Goal: Navigation & Orientation: Find specific page/section

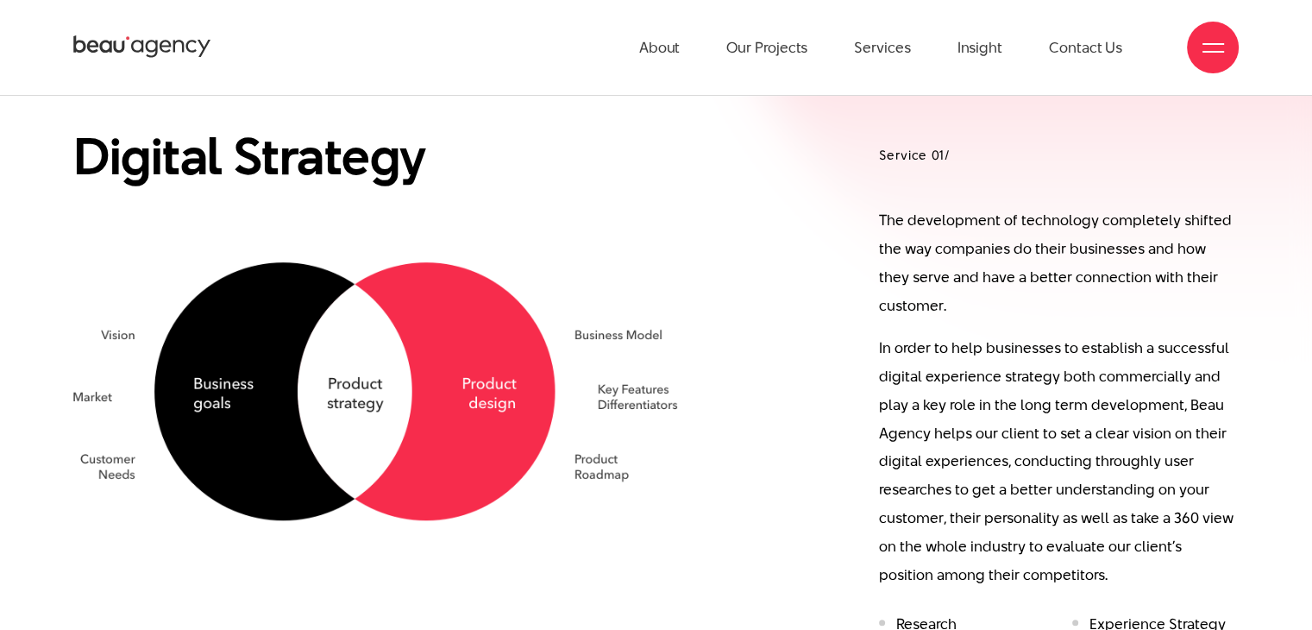
scroll to position [1035, 0]
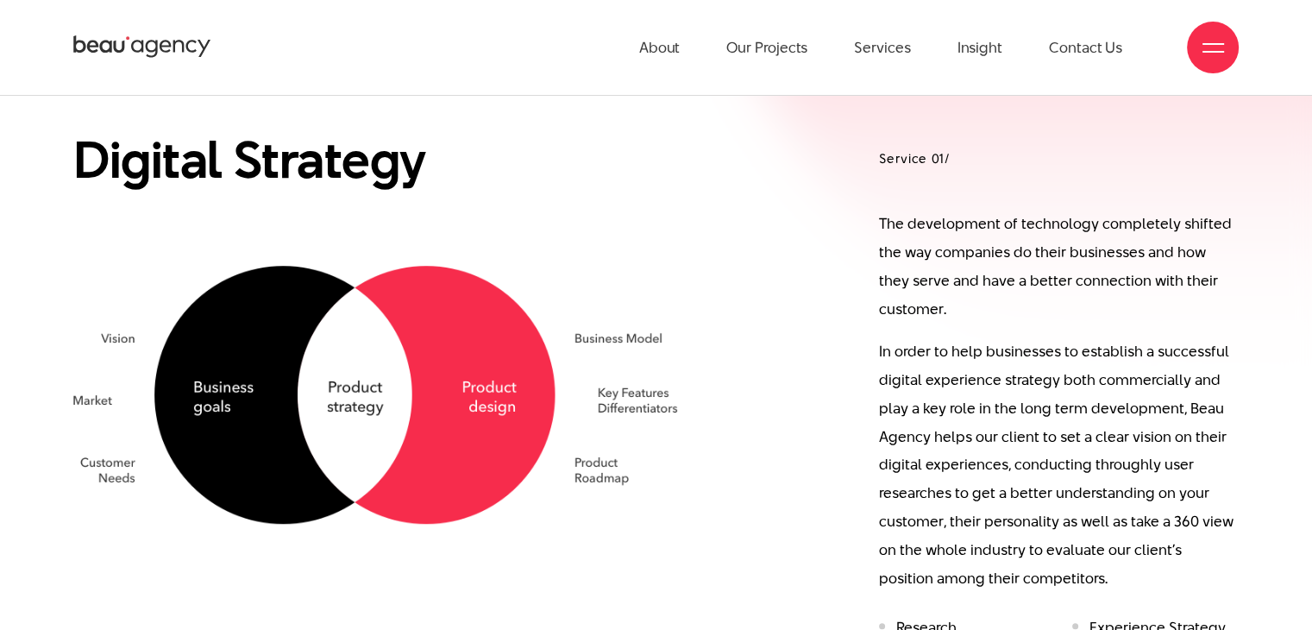
click at [456, 73] on div "About Our Projects Services Insight Contact Us" at bounding box center [656, 47] width 1166 height 95
drag, startPoint x: 223, startPoint y: 56, endPoint x: 195, endPoint y: 49, distance: 28.5
click at [220, 55] on div "About Our Projects Services Insight Contact Us" at bounding box center [656, 47] width 1166 height 95
click at [155, 41] on icon at bounding box center [152, 49] width 12 height 17
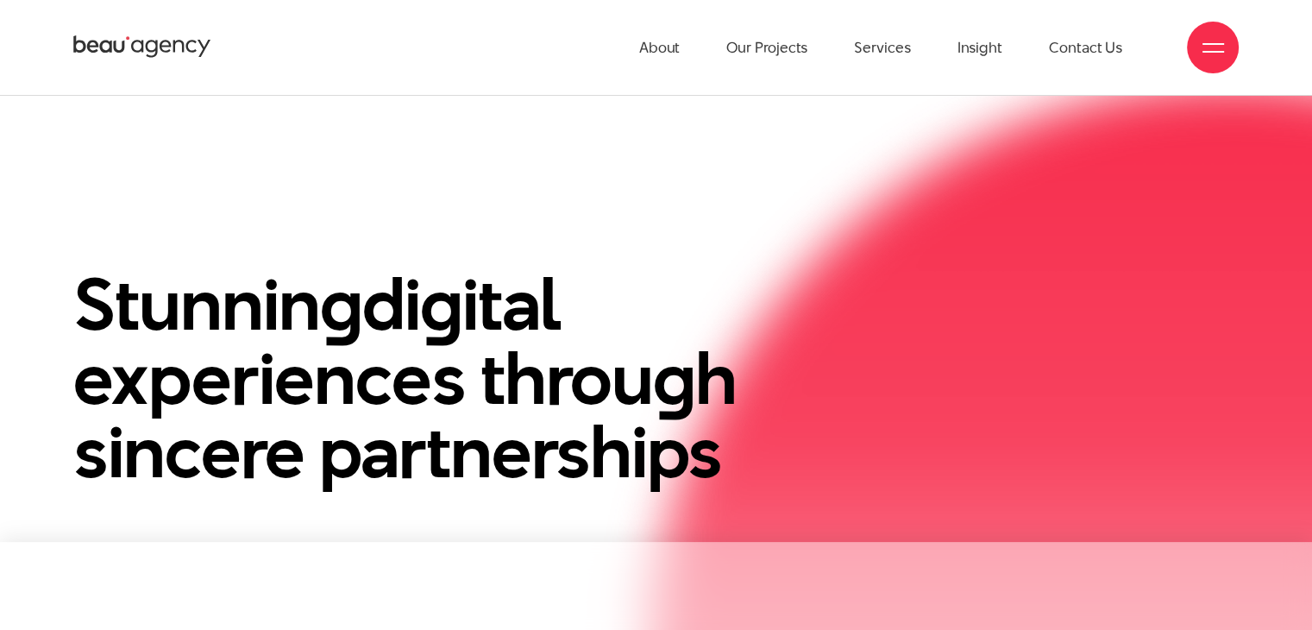
scroll to position [86, 0]
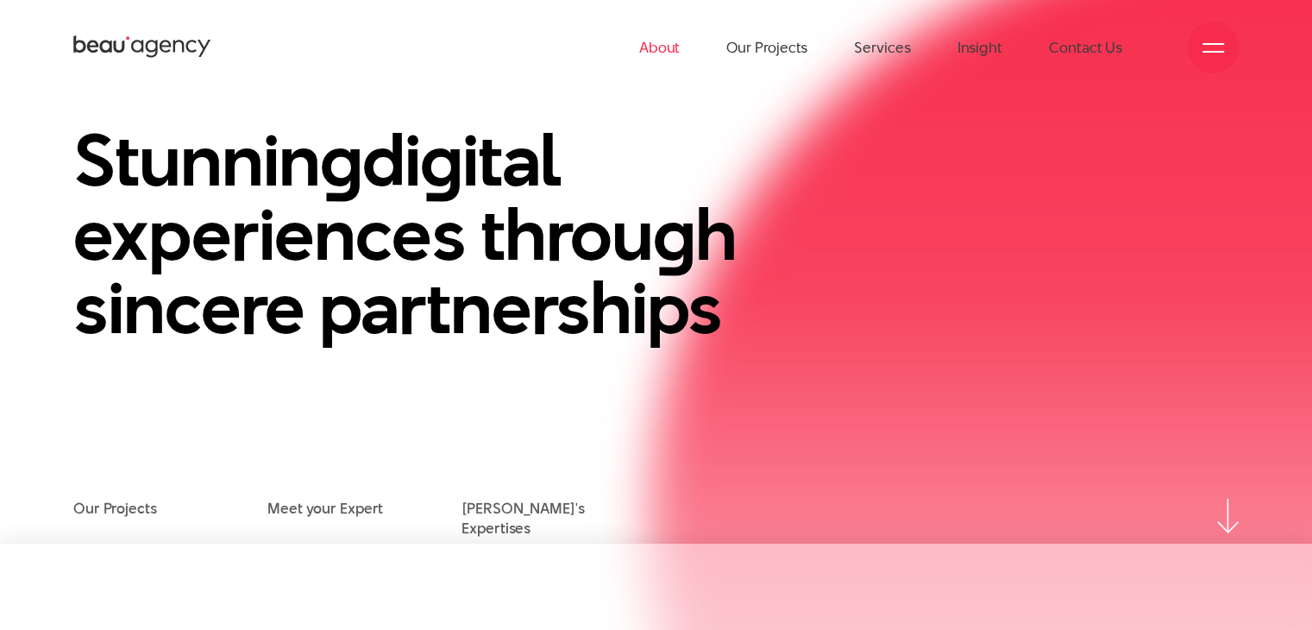
click at [666, 47] on link "About" at bounding box center [659, 47] width 41 height 95
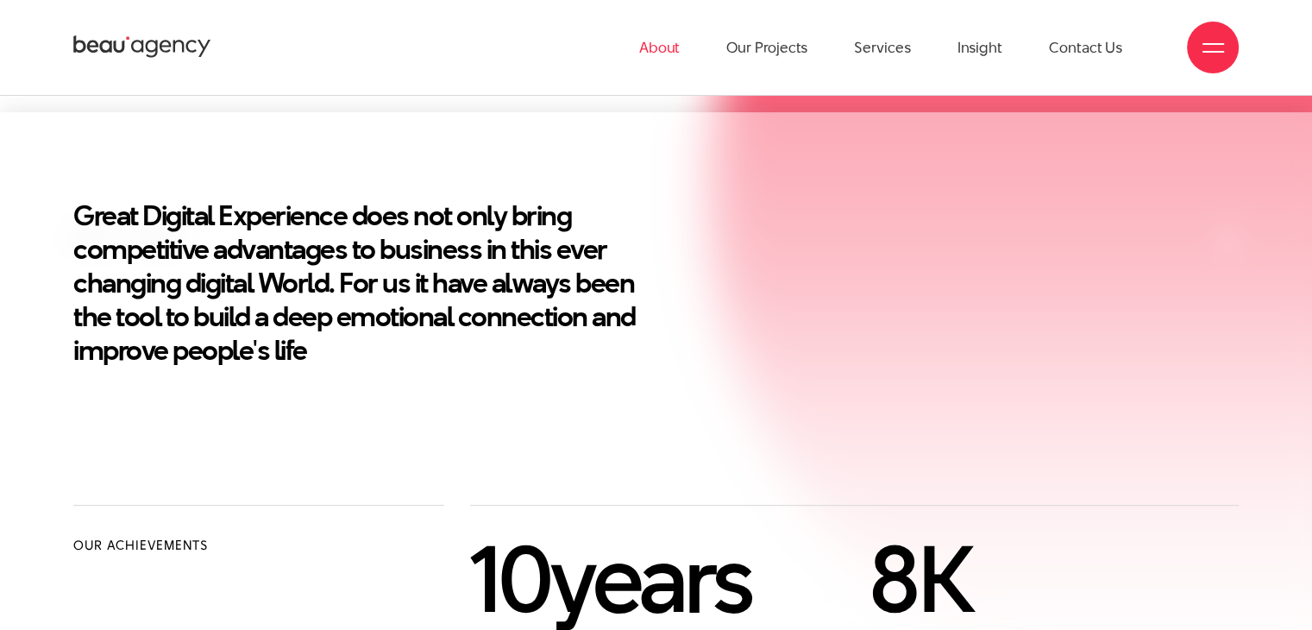
scroll to position [173, 0]
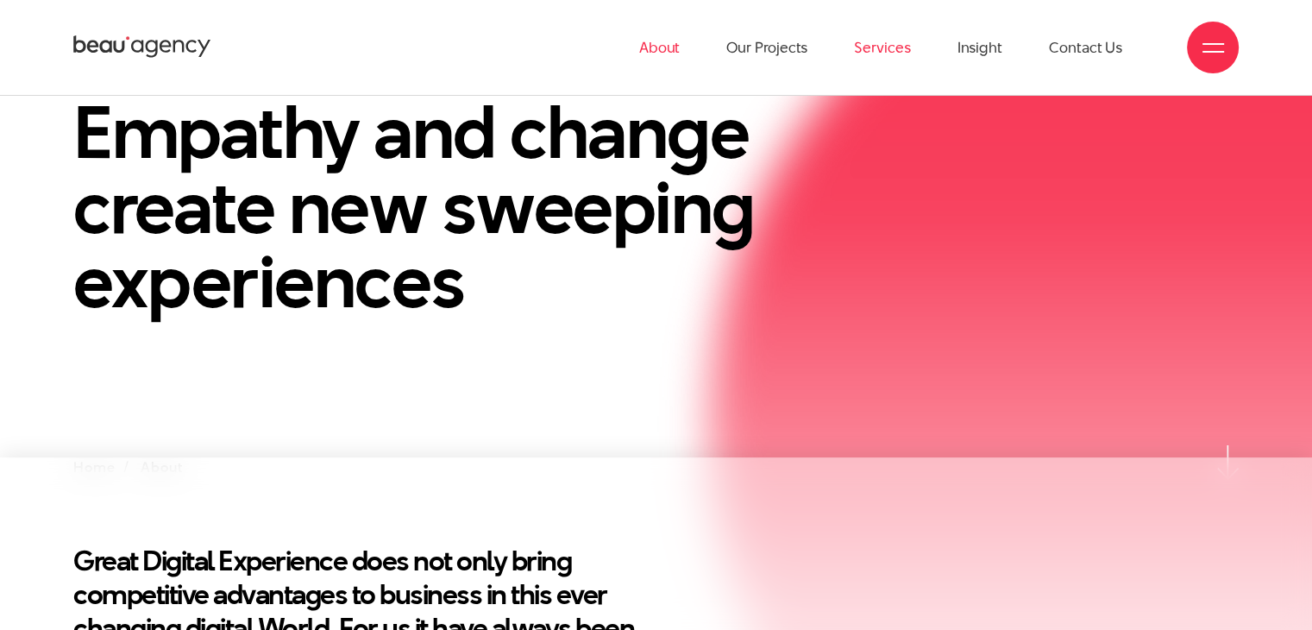
click at [887, 57] on link "Services" at bounding box center [882, 47] width 56 height 95
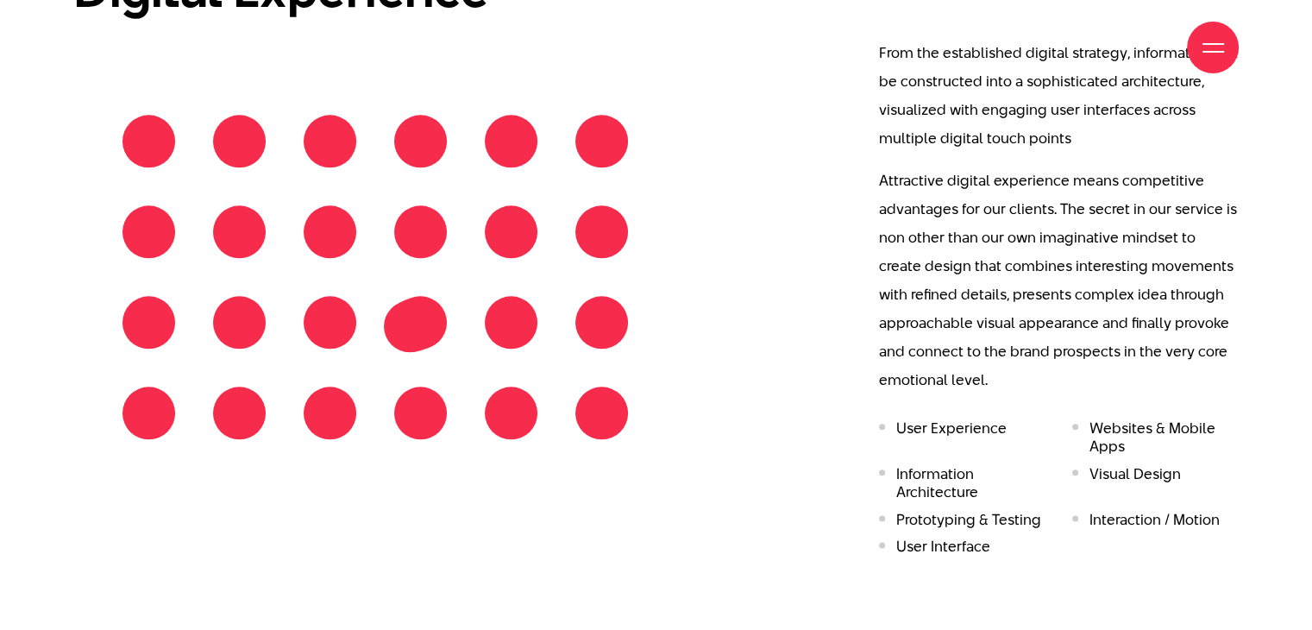
scroll to position [1985, 0]
